Goal: Task Accomplishment & Management: Use online tool/utility

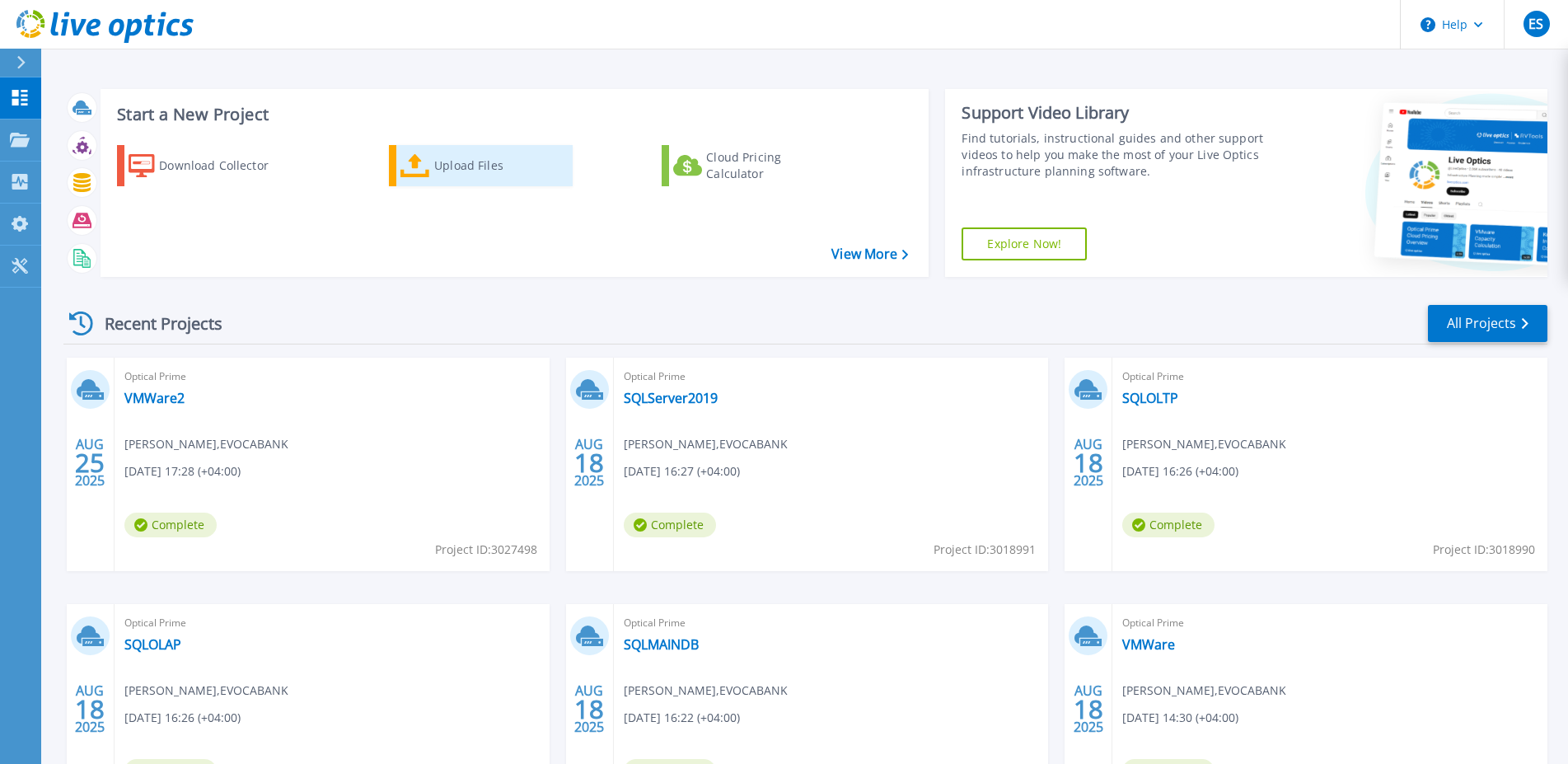
click at [490, 164] on div "Upload Files" at bounding box center [500, 166] width 132 height 33
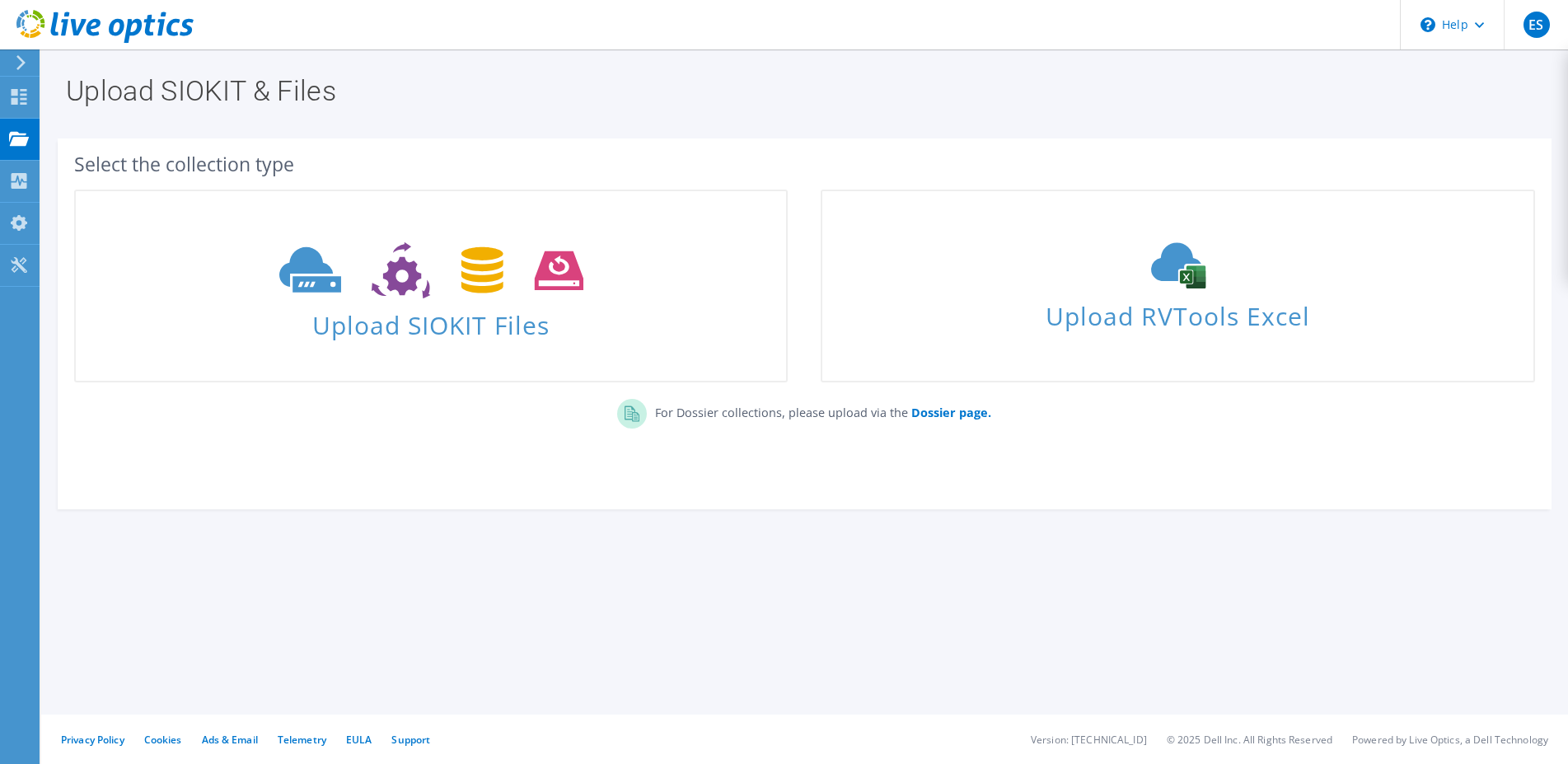
click at [403, 286] on use at bounding box center [431, 270] width 304 height 57
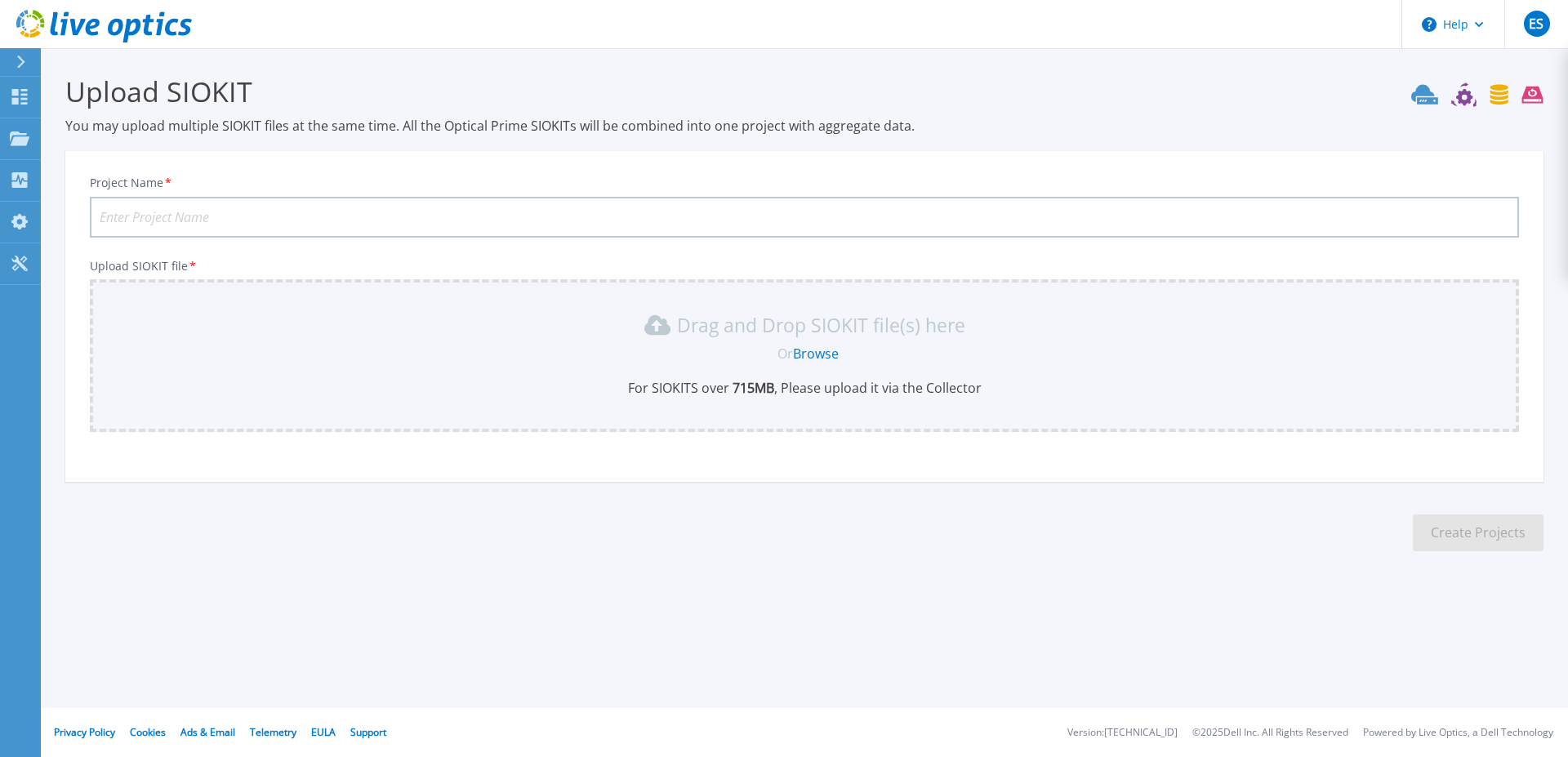
click at [376, 219] on input "Project Name *" at bounding box center [804, 216] width 1430 height 41
type input "VMWare3"
click at [809, 354] on link "Browse" at bounding box center [816, 354] width 45 height 18
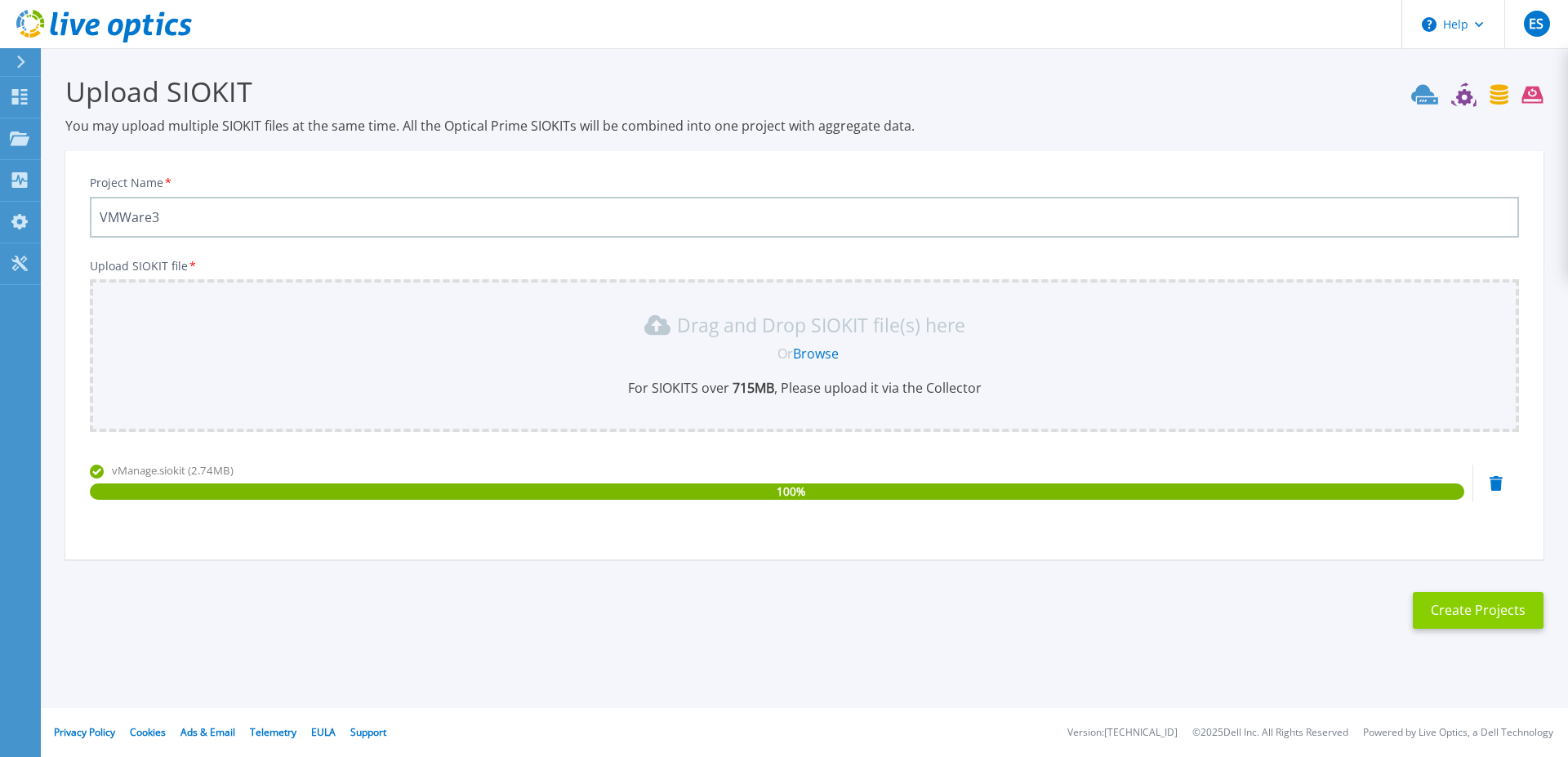
click at [1449, 609] on button "Create Projects" at bounding box center [1478, 610] width 130 height 37
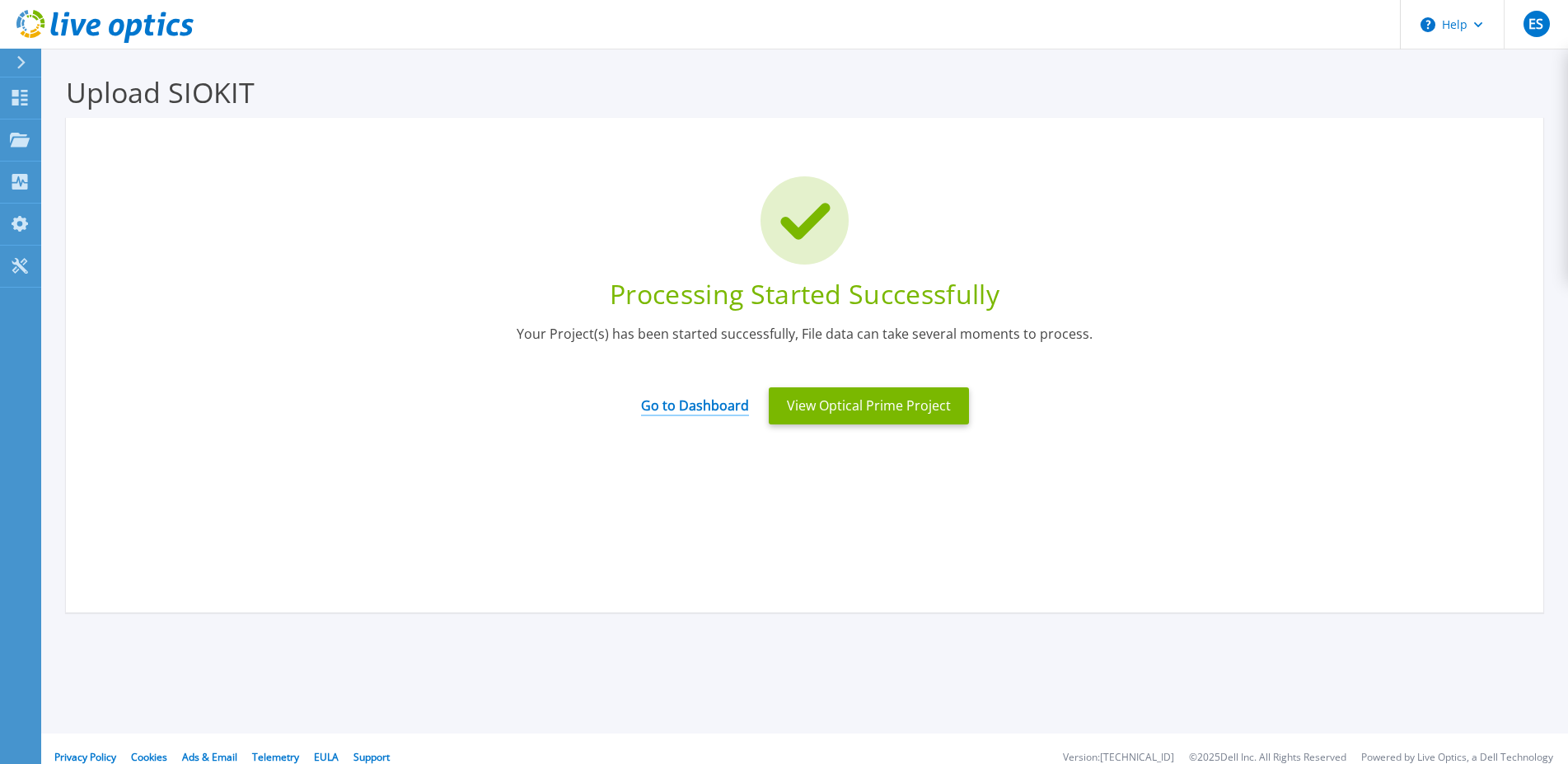
click at [716, 403] on link "Go to Dashboard" at bounding box center [695, 400] width 108 height 32
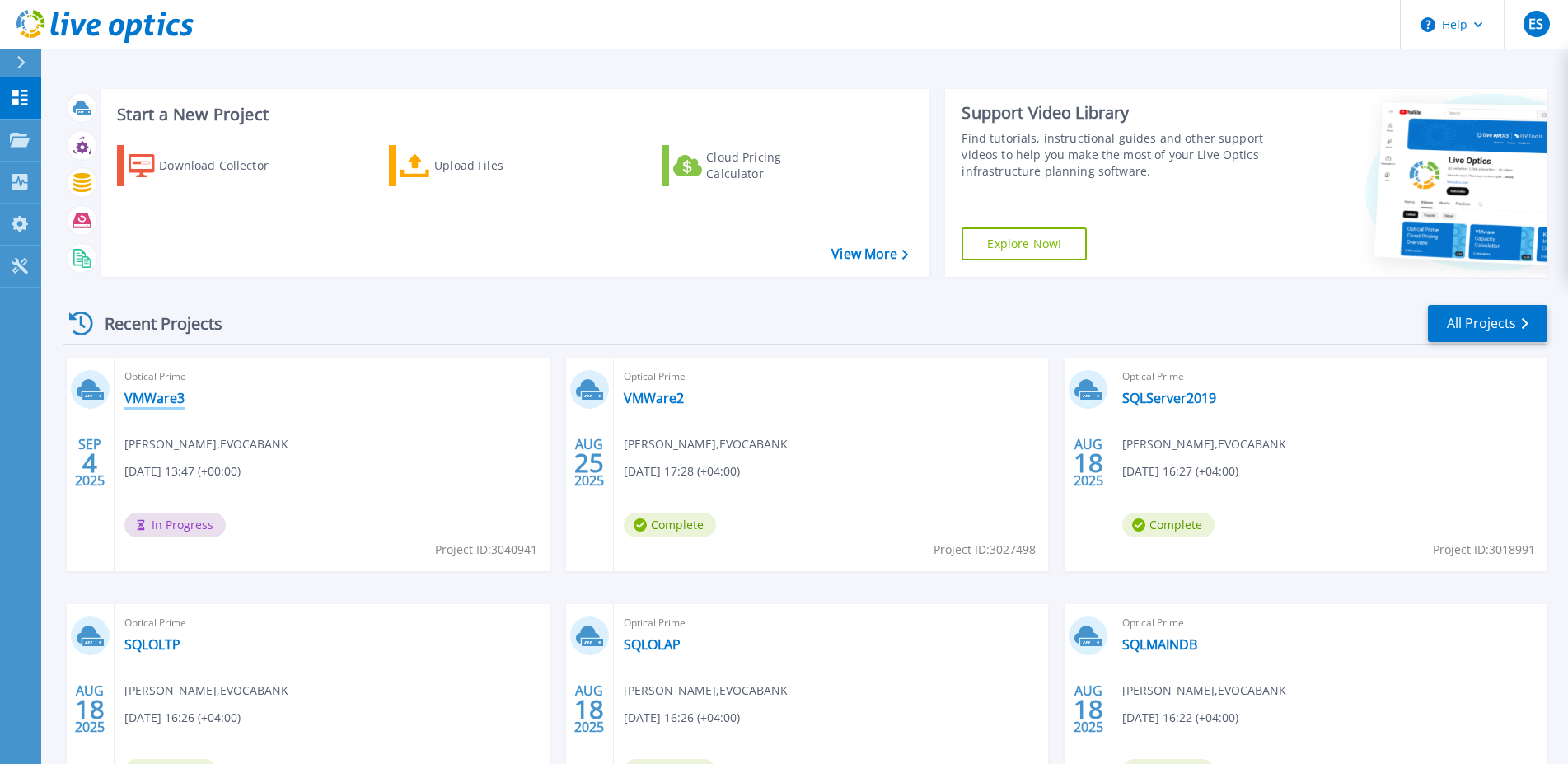
click at [159, 398] on link "VMWare3" at bounding box center [155, 398] width 60 height 17
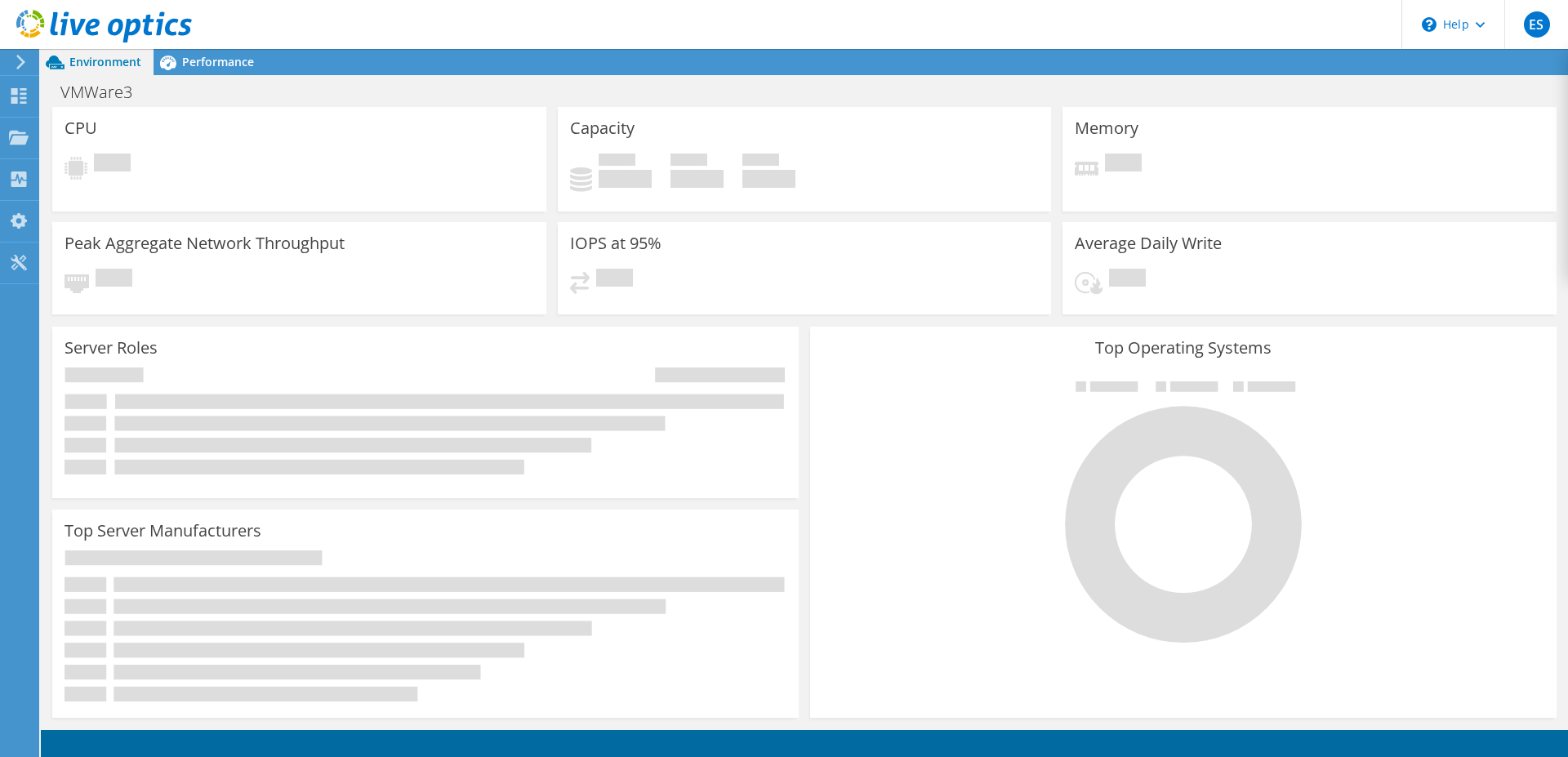
click at [27, 18] on icon at bounding box center [105, 27] width 176 height 34
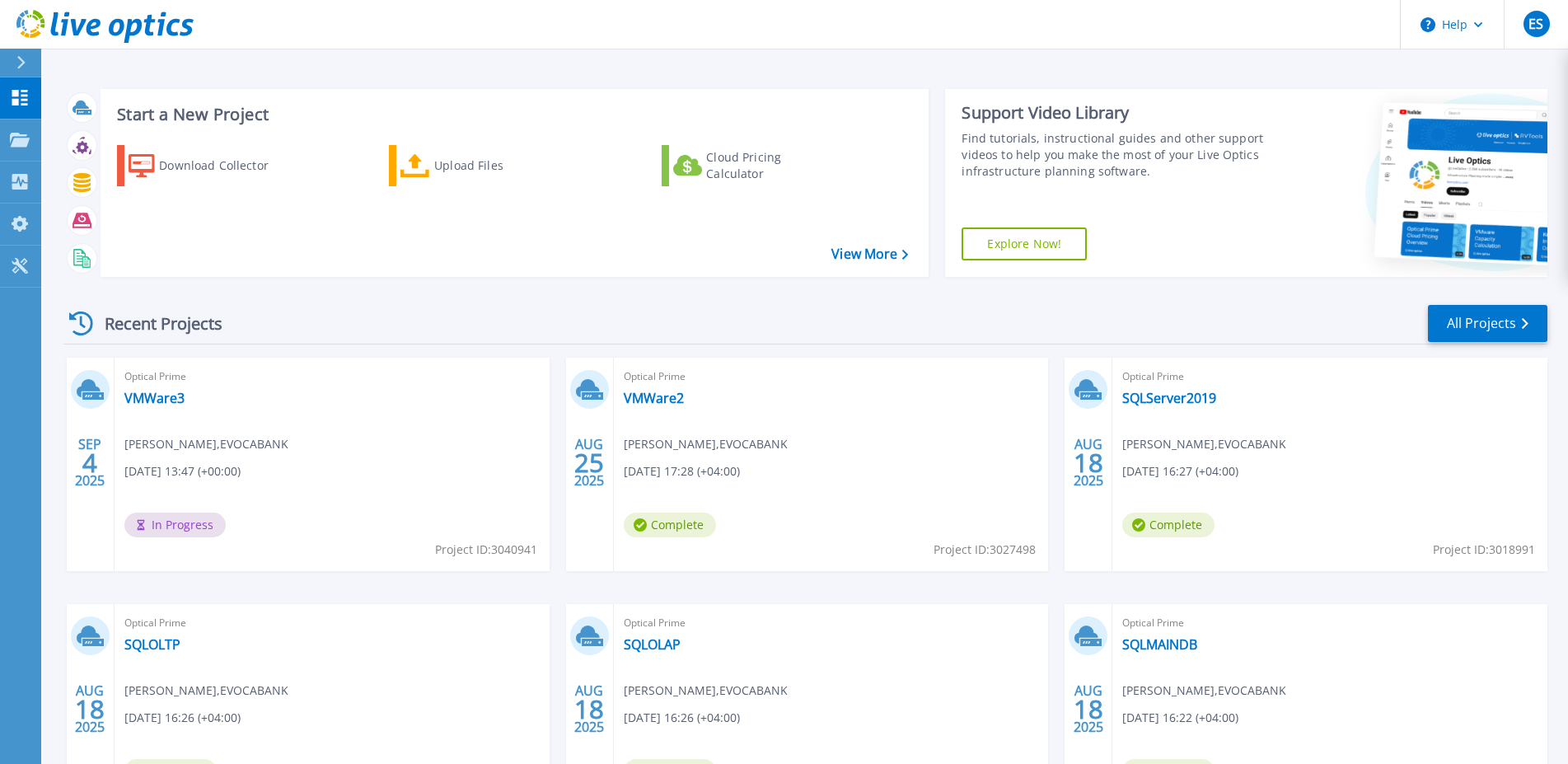
click at [328, 412] on div "Optical Prime VMWare3 Emil Simonyan , EVOCABANK 09/04/2025, 13:47 (+00:00) In P…" at bounding box center [332, 465] width 435 height 213
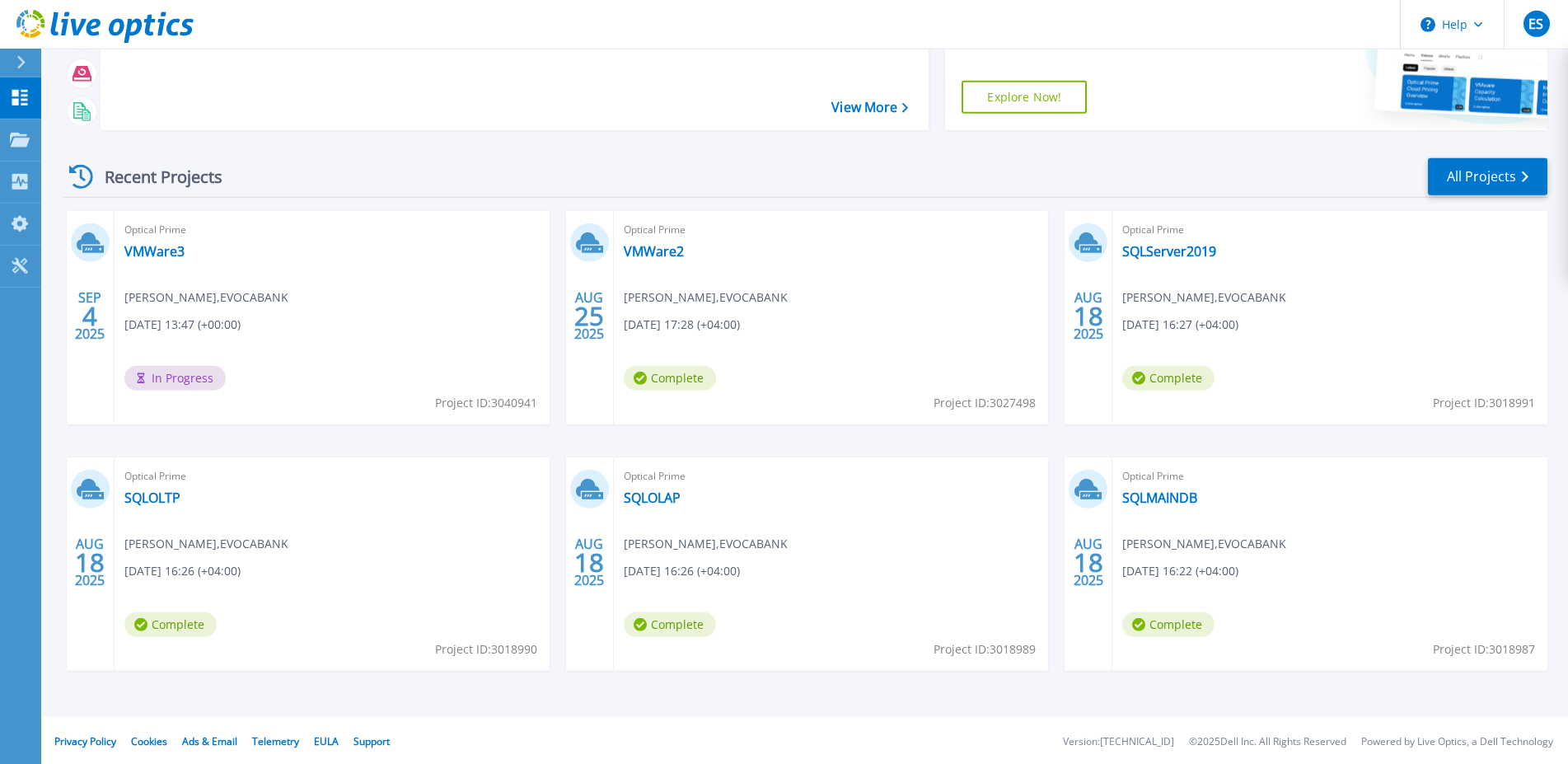
scroll to position [150, 0]
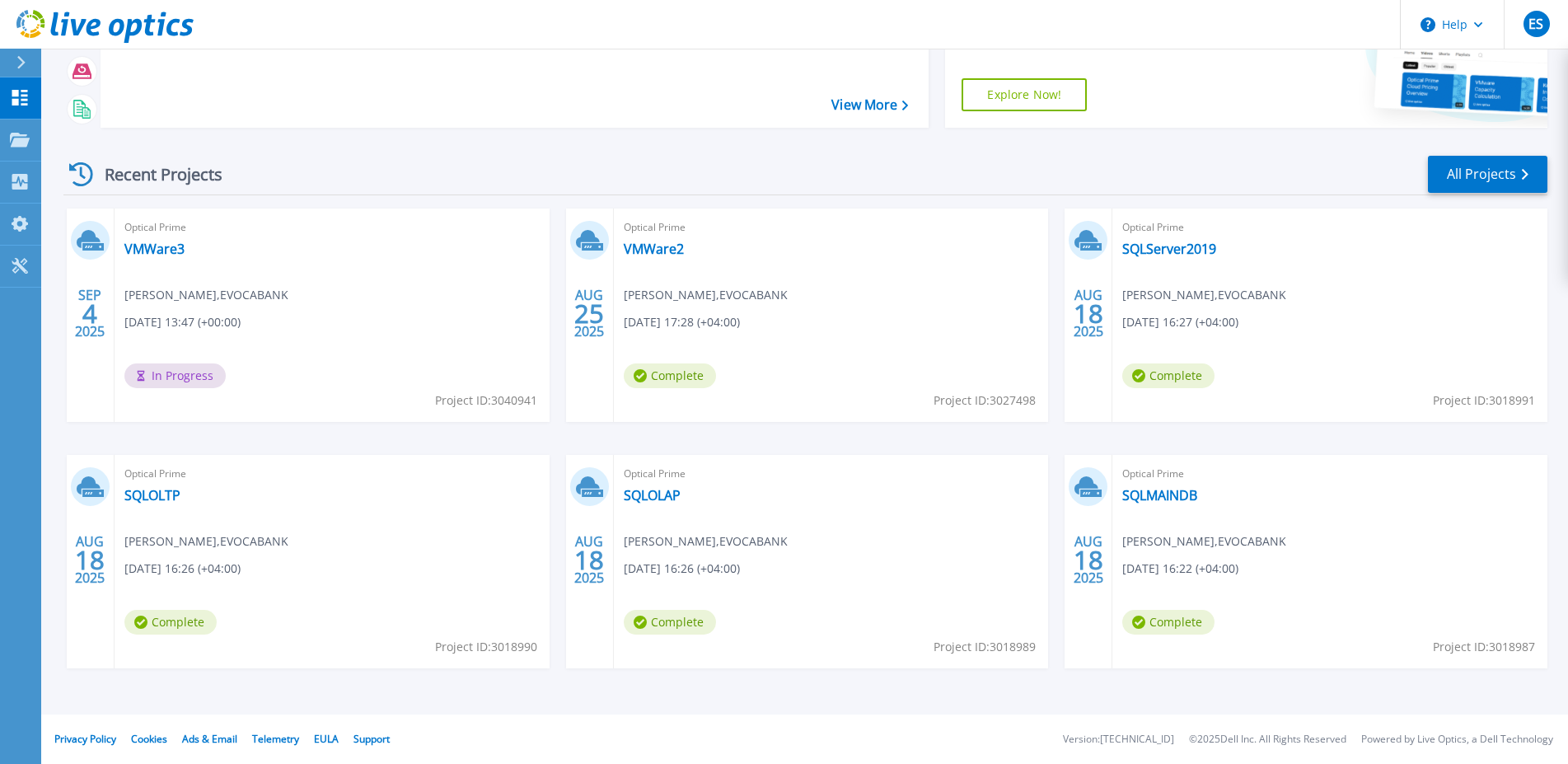
click at [79, 174] on icon at bounding box center [81, 175] width 24 height 24
click at [150, 176] on div "Recent Projects" at bounding box center [155, 175] width 181 height 41
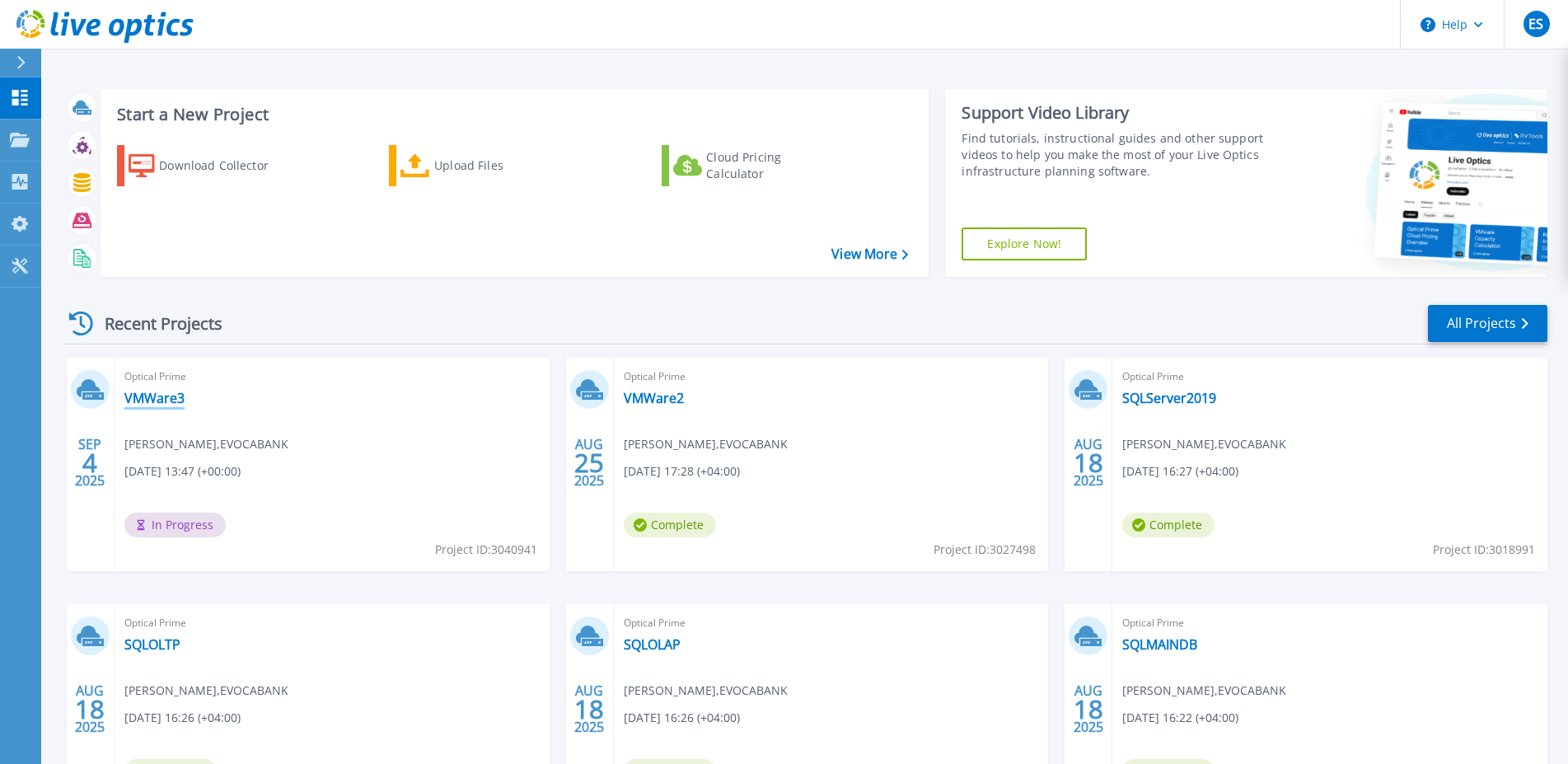
click at [145, 399] on link "VMWare3" at bounding box center [155, 398] width 60 height 17
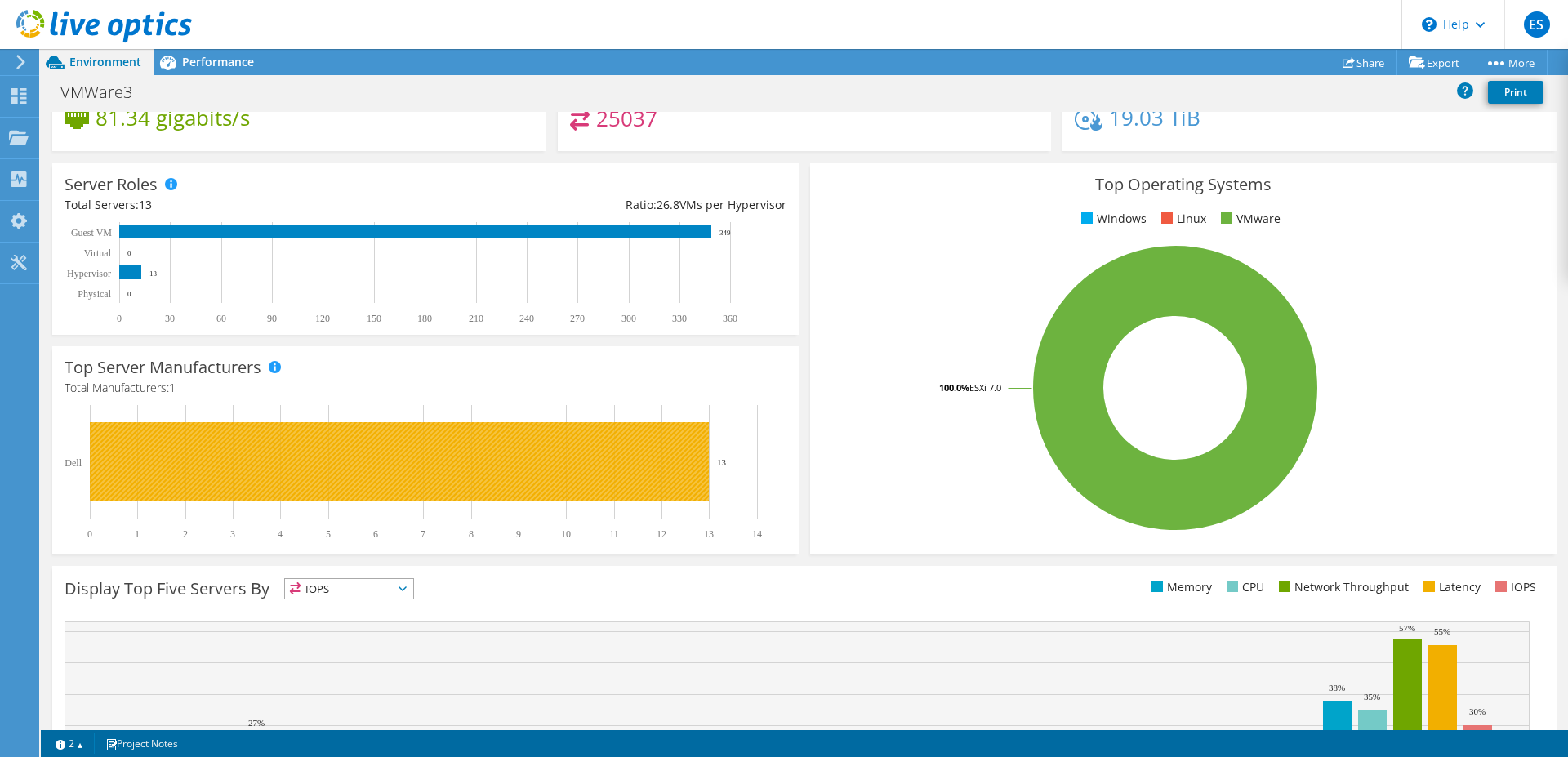
scroll to position [167, 0]
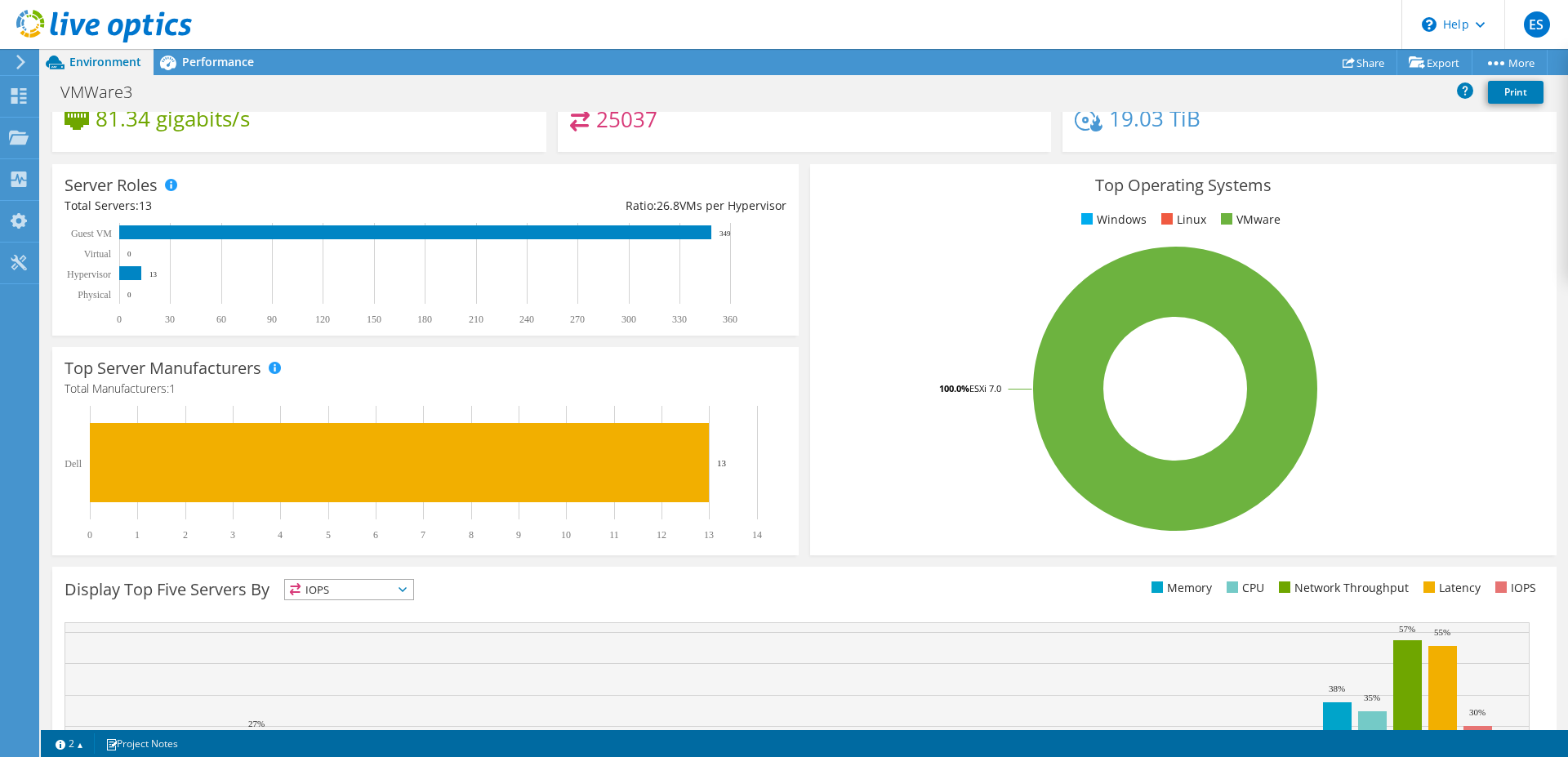
click at [407, 590] on icon at bounding box center [402, 589] width 8 height 5
click at [345, 706] on li "Latency" at bounding box center [349, 702] width 128 height 23
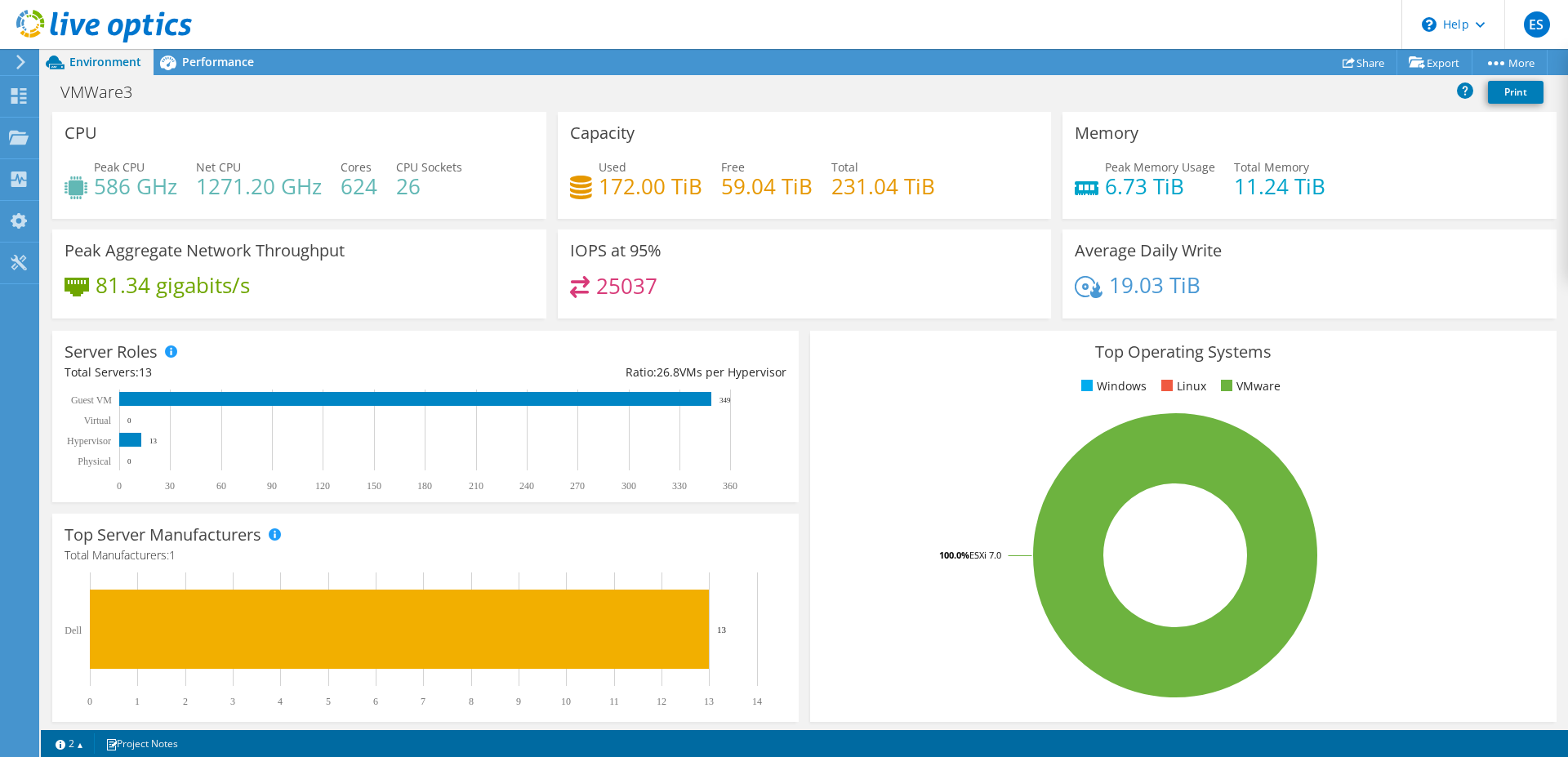
scroll to position [0, 0]
click at [200, 61] on span "Performance" at bounding box center [217, 62] width 72 height 16
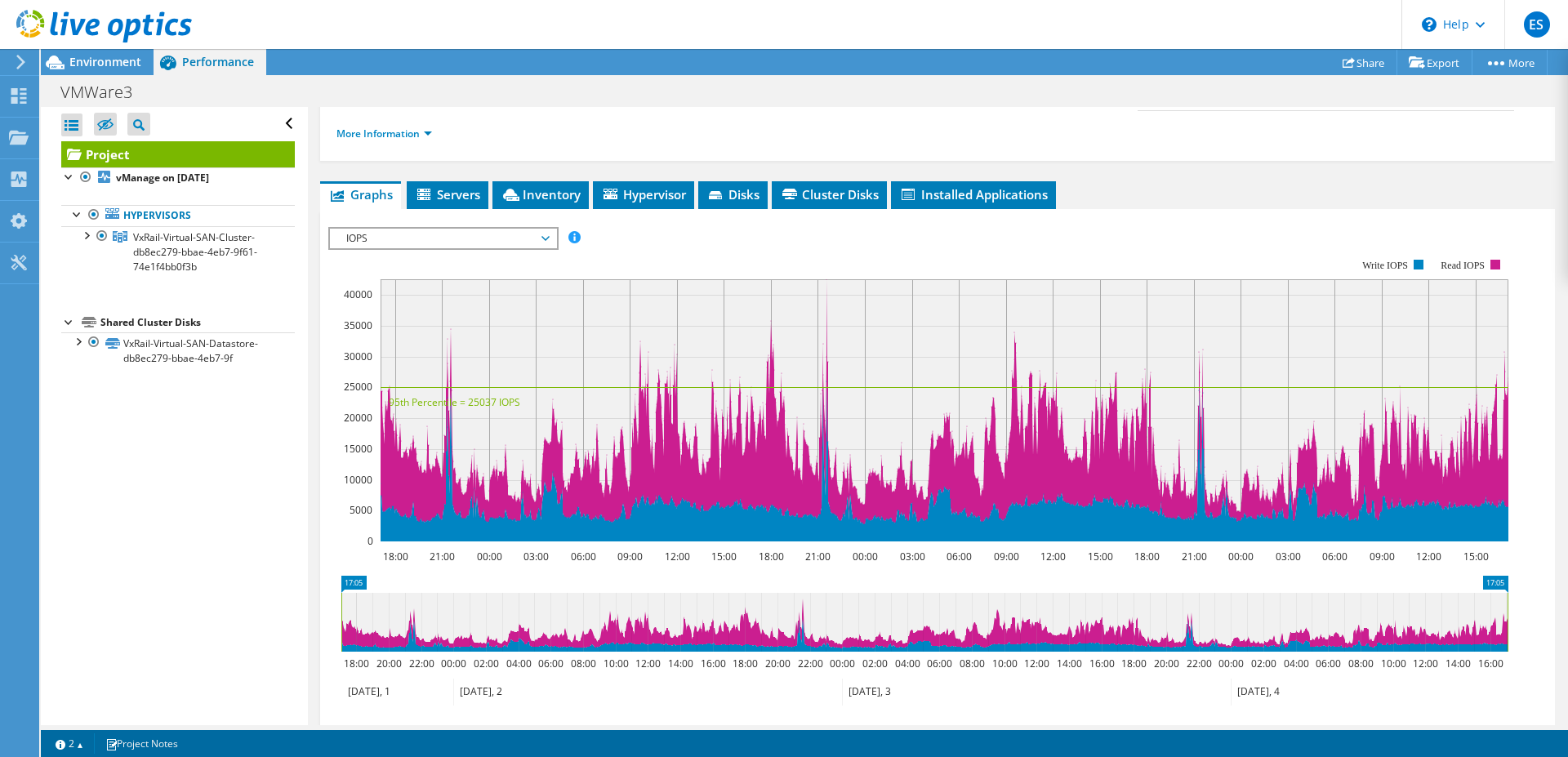
scroll to position [250, 0]
click at [432, 228] on span "IOPS" at bounding box center [443, 238] width 209 height 20
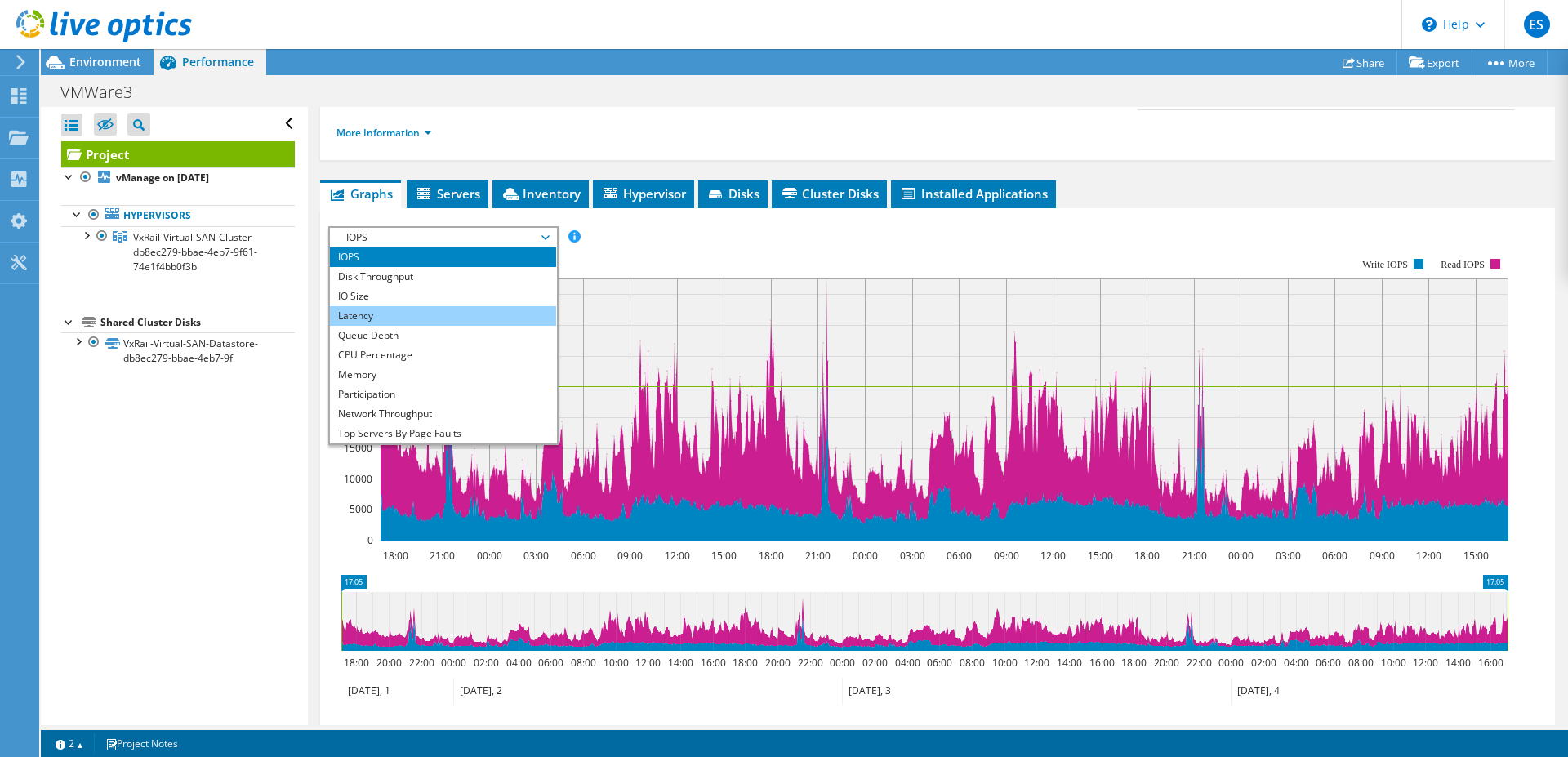
click at [386, 306] on li "Latency" at bounding box center [443, 316] width 226 height 20
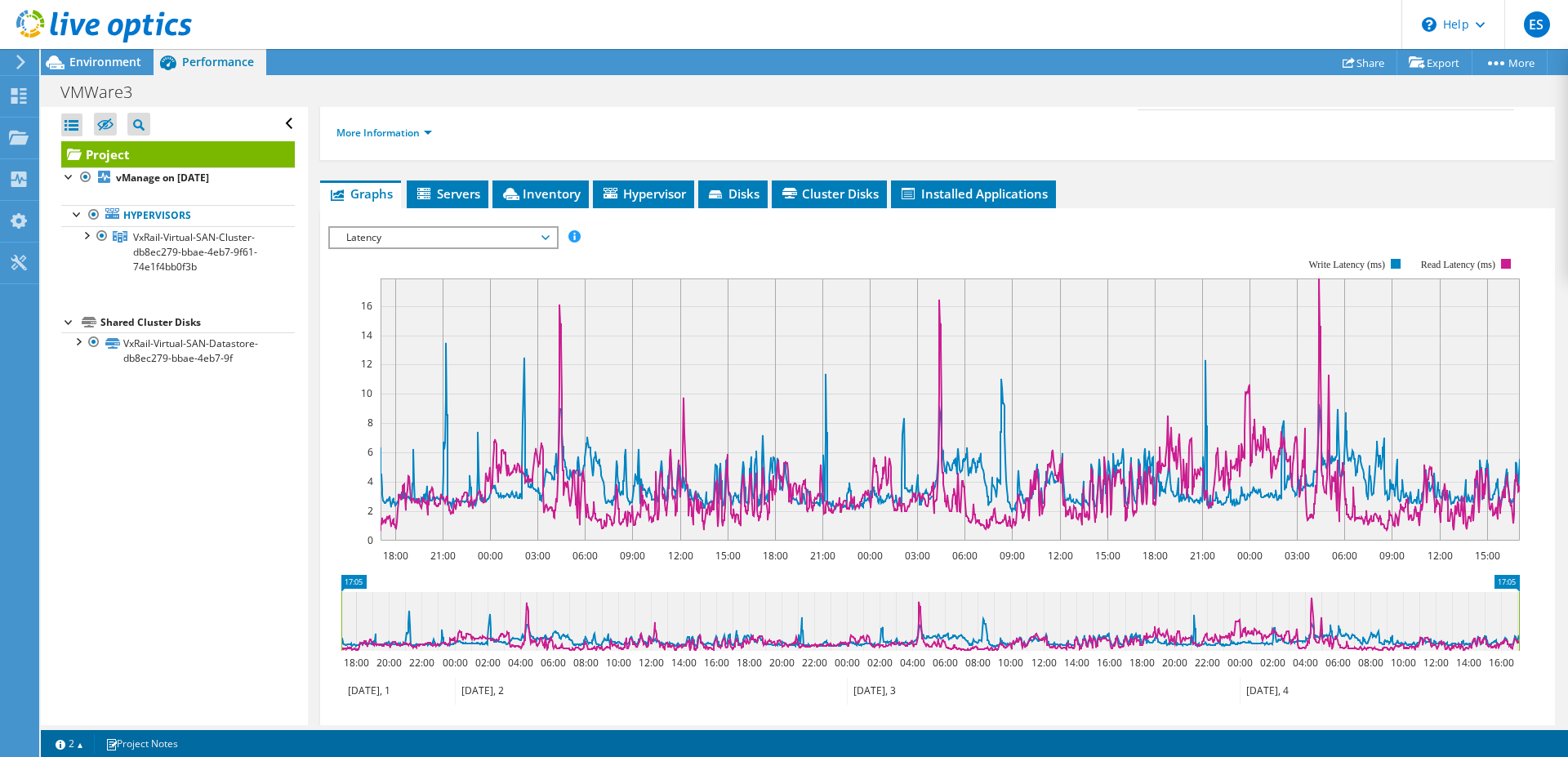
scroll to position [333, 0]
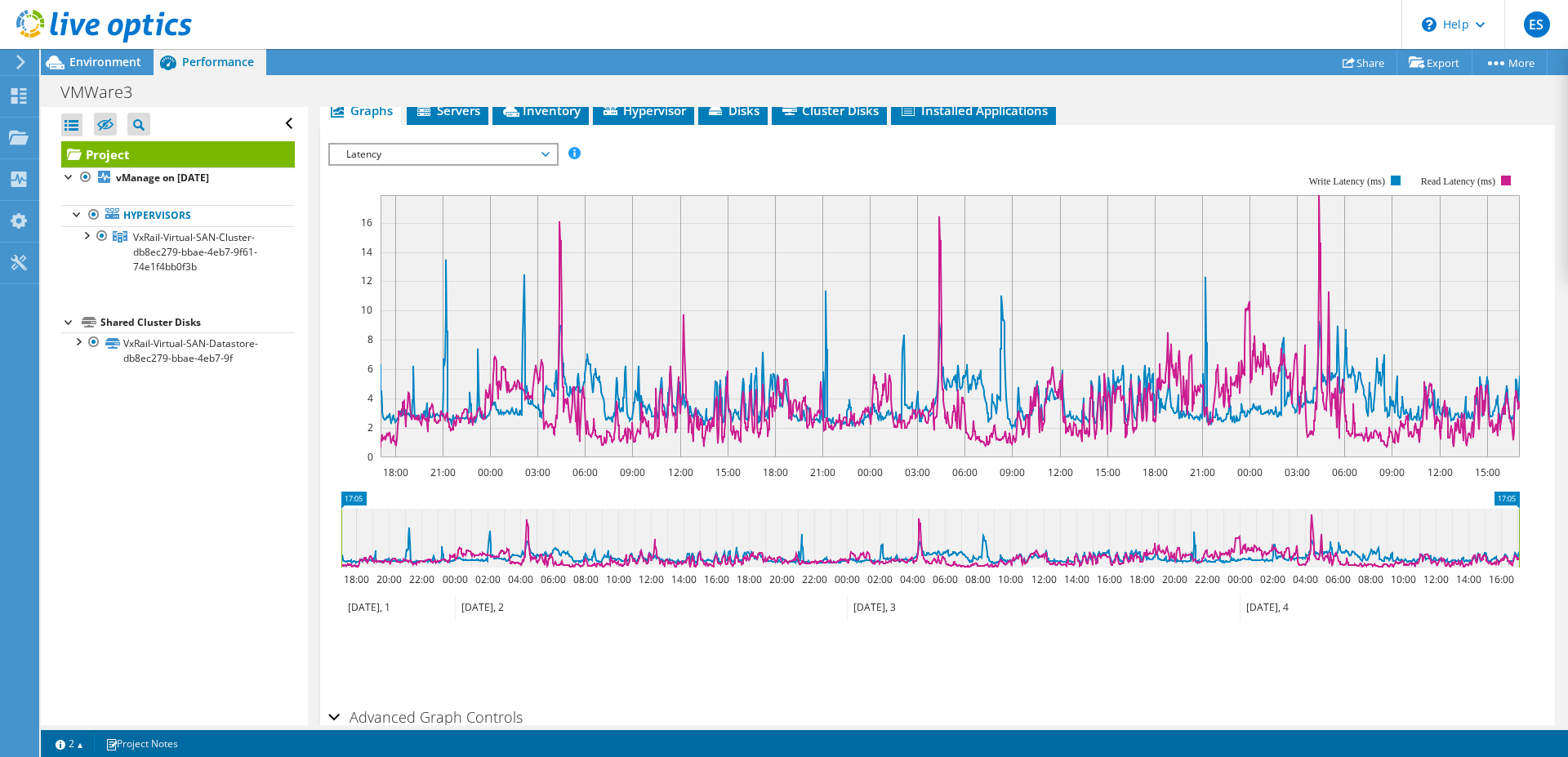
drag, startPoint x: 375, startPoint y: 497, endPoint x: 487, endPoint y: 502, distance: 112.1
click at [484, 509] on icon at bounding box center [931, 539] width 1178 height 59
drag, startPoint x: 514, startPoint y: 516, endPoint x: 579, endPoint y: 550, distance: 73.4
click at [577, 561] on icon "17:05 17:05 18:00 20:00 22:00 00:00 02:00 04:00 06:00 08:00 10:00 12:00 14:00 1…" at bounding box center [930, 557] width 1203 height 130
click at [581, 533] on icon at bounding box center [931, 539] width 1178 height 59
